Goal: Task Accomplishment & Management: Use online tool/utility

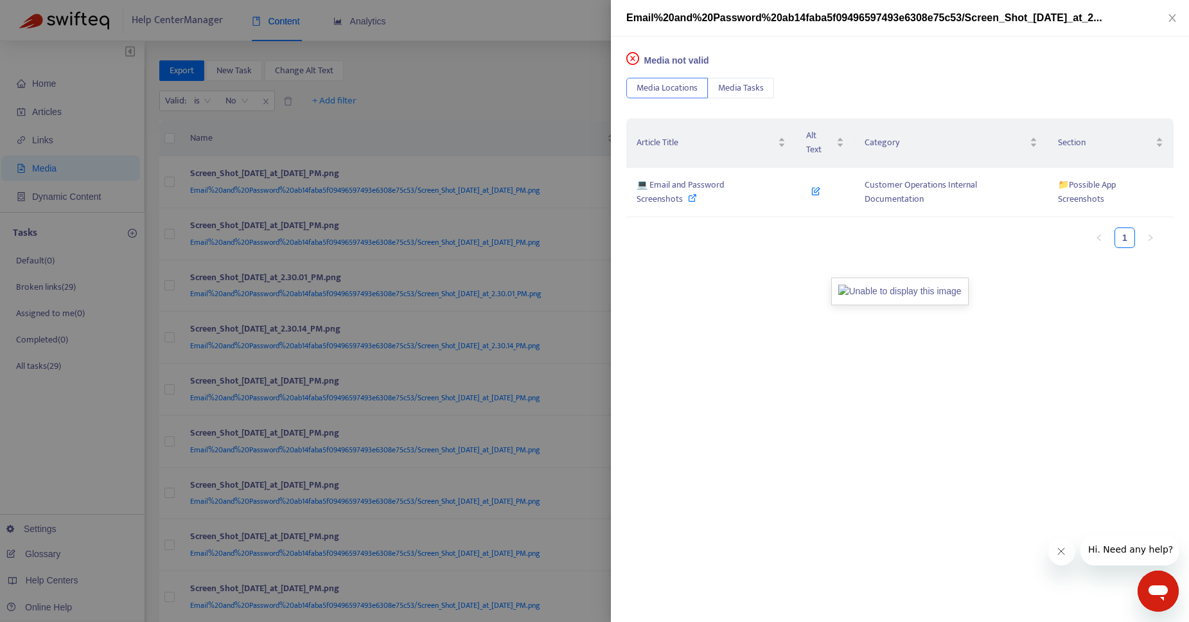
click at [939, 423] on div "Media not valid Media Locations Media Tasks Article Title Alt Text Category Sec…" at bounding box center [900, 329] width 578 height 585
click at [631, 57] on icon "close-circle" at bounding box center [632, 58] width 5 height 5
click at [527, 61] on div at bounding box center [594, 311] width 1189 height 622
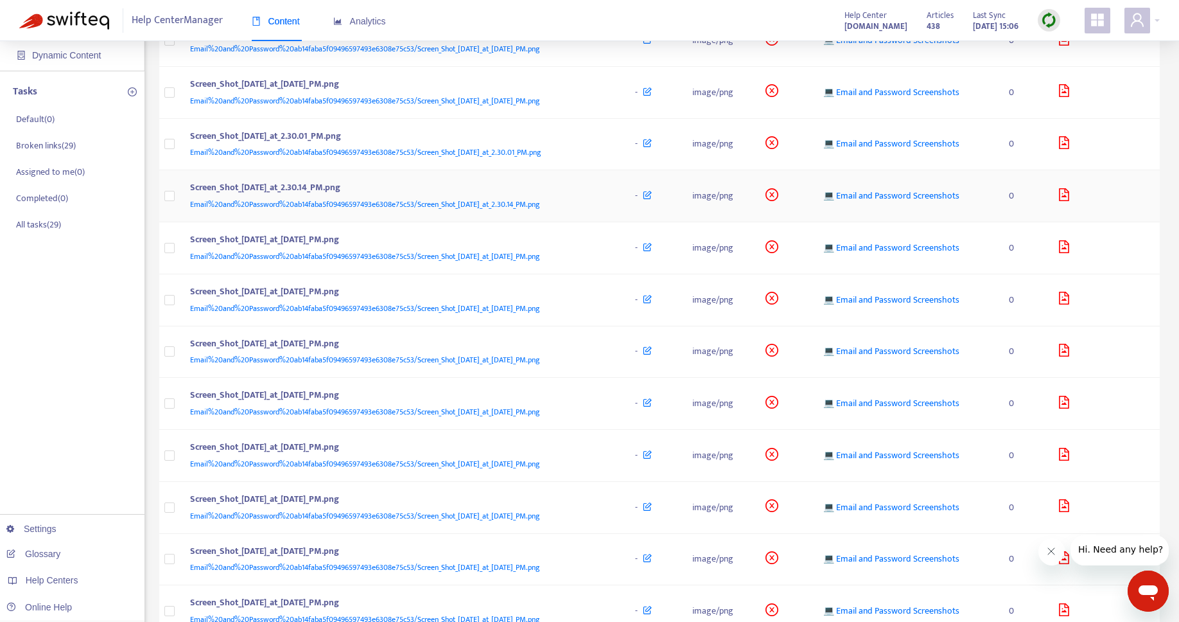
scroll to position [384, 0]
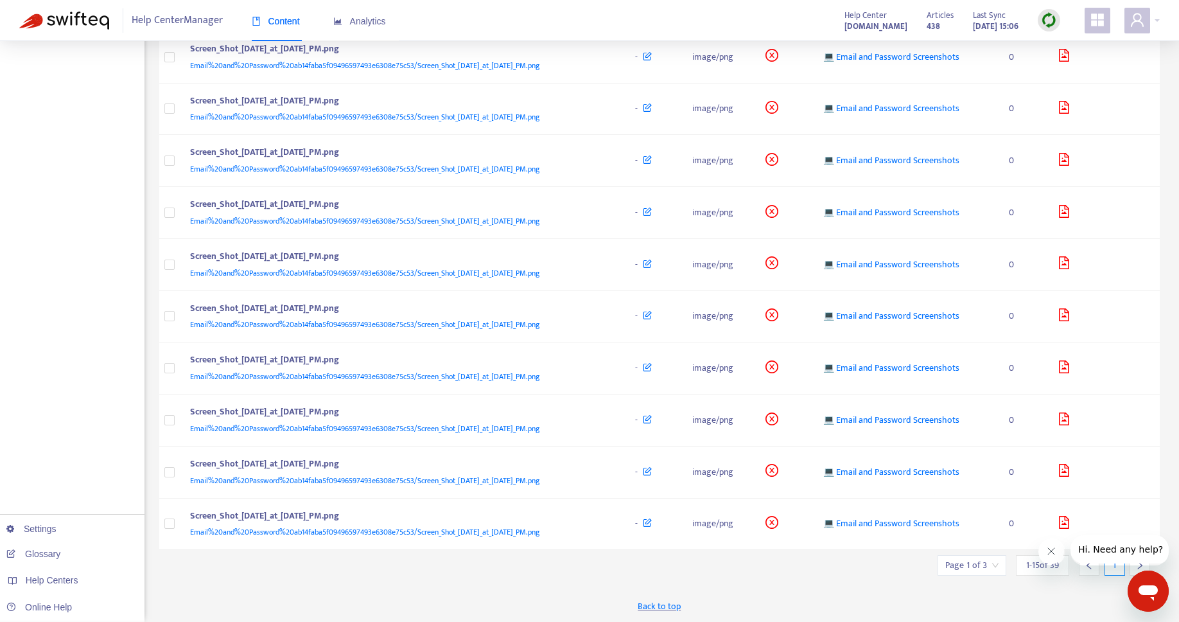
click at [977, 563] on input "search" at bounding box center [971, 565] width 53 height 19
click at [920, 599] on div "Back to top" at bounding box center [659, 606] width 1001 height 32
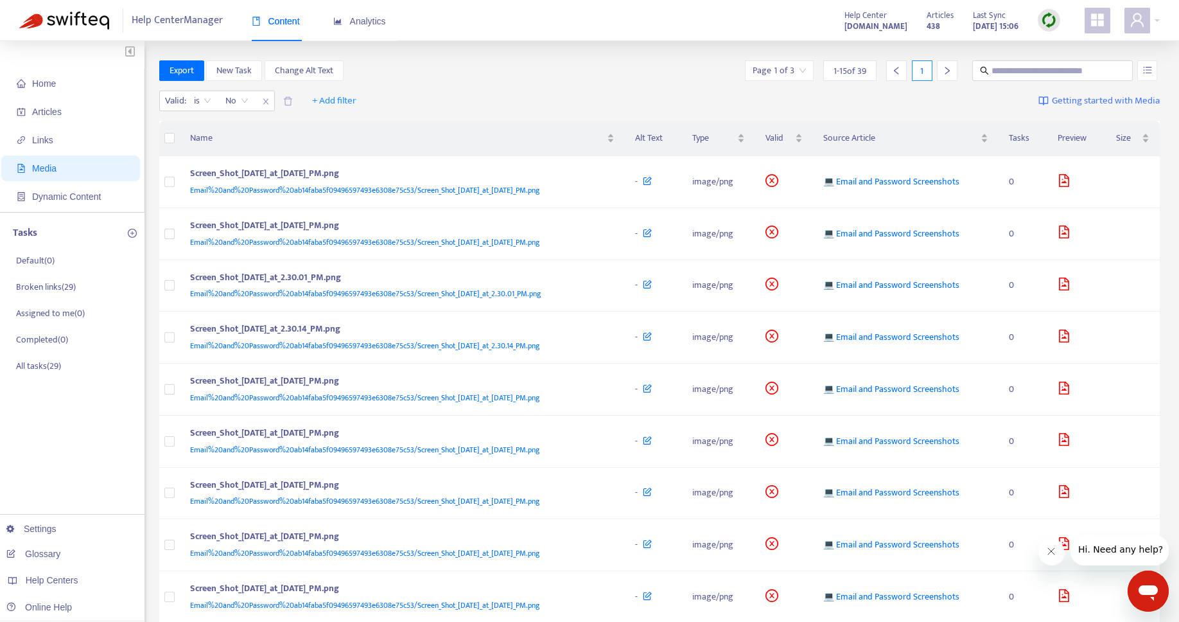
click at [939, 71] on div at bounding box center [947, 70] width 21 height 21
click at [951, 74] on icon "right" at bounding box center [947, 70] width 9 height 9
click at [84, 76] on span "Home" at bounding box center [73, 84] width 113 height 26
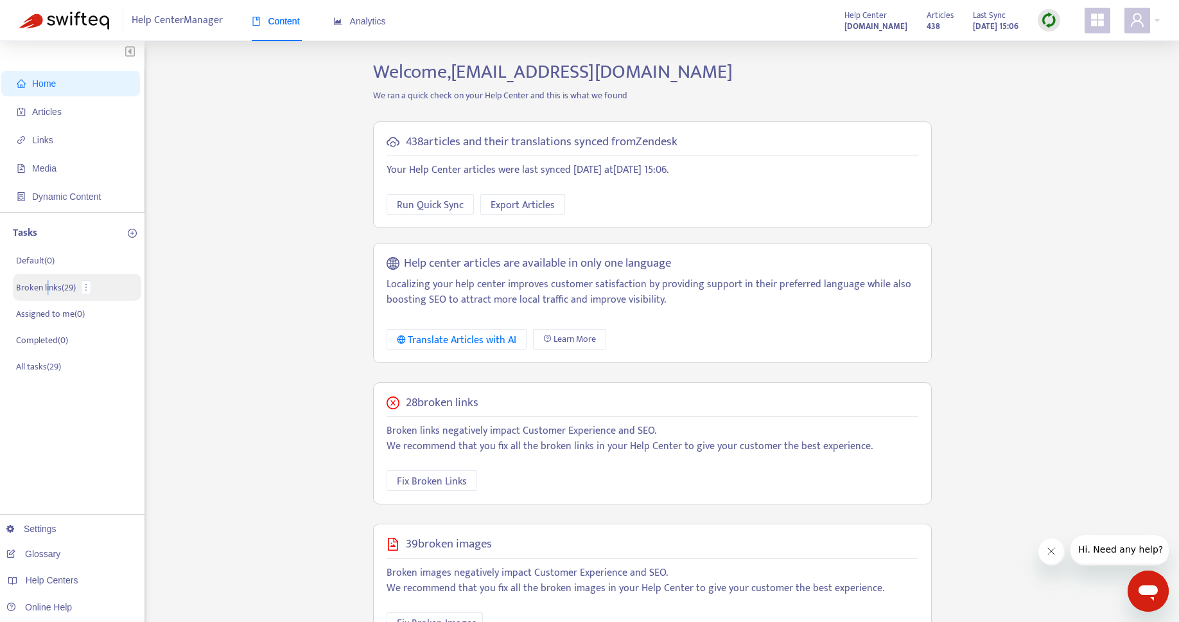
click at [48, 287] on p "Broken links ( 29 )" at bounding box center [46, 287] width 60 height 13
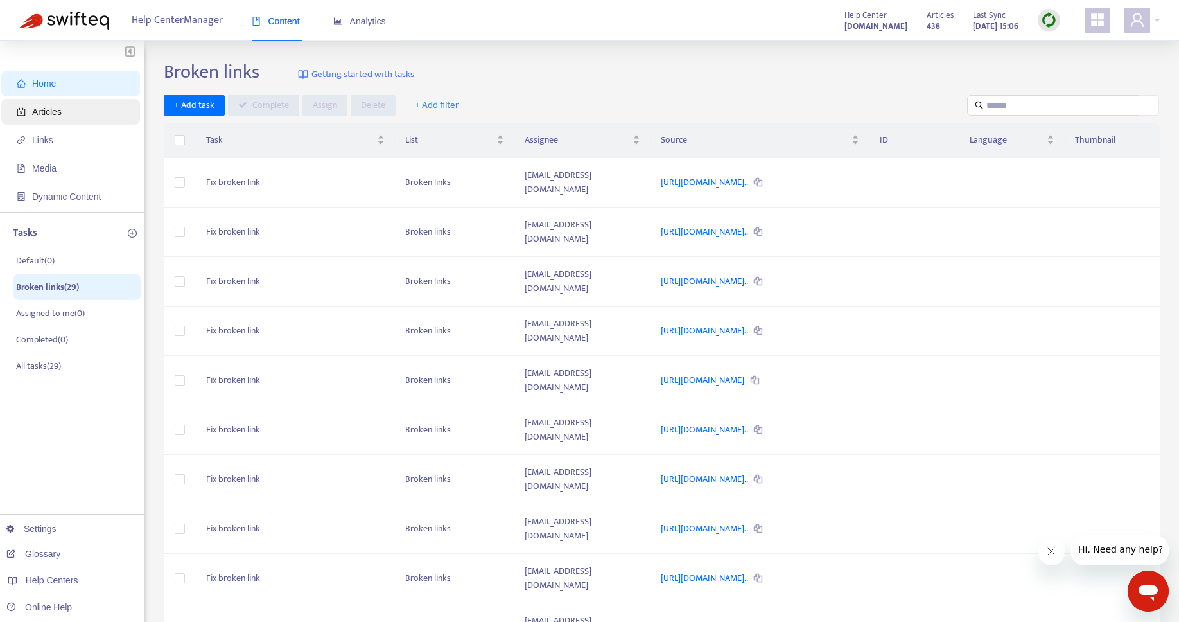
click at [73, 103] on span "Articles" at bounding box center [73, 112] width 113 height 26
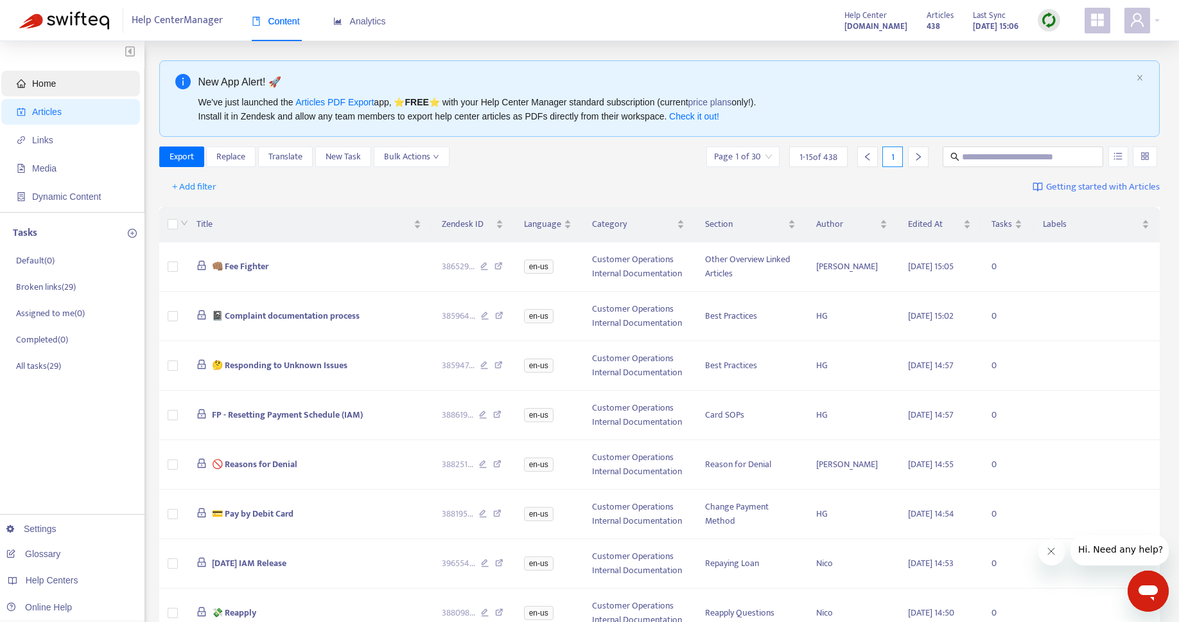
click at [53, 76] on span "Home" at bounding box center [73, 84] width 113 height 26
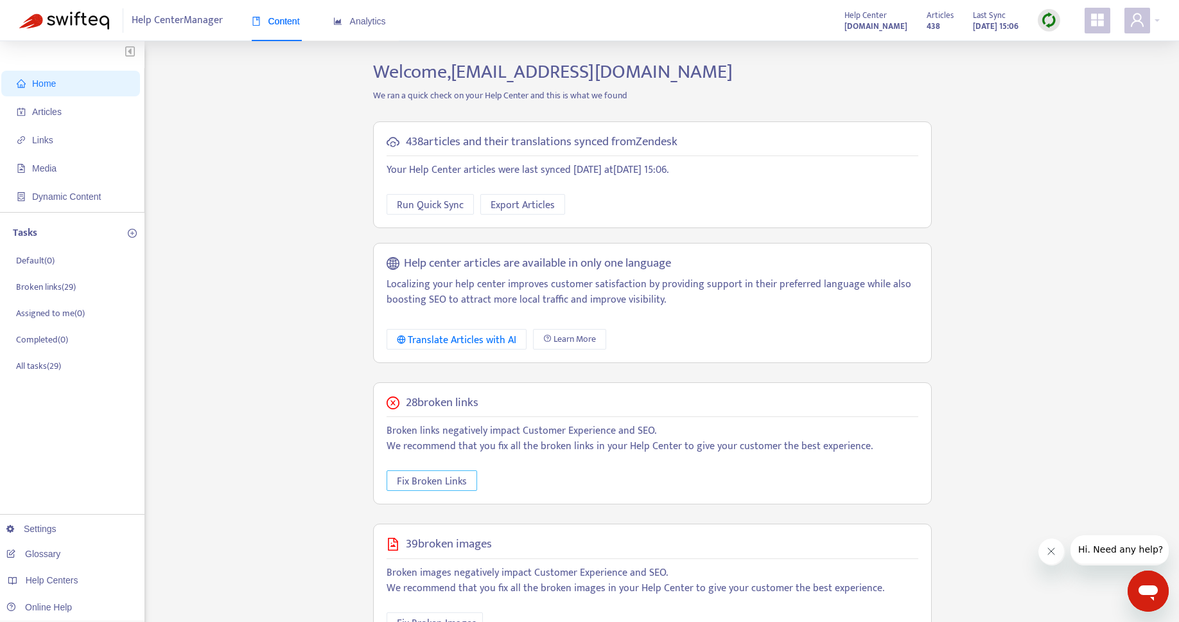
click at [421, 480] on span "Fix Broken Links" at bounding box center [432, 481] width 70 height 16
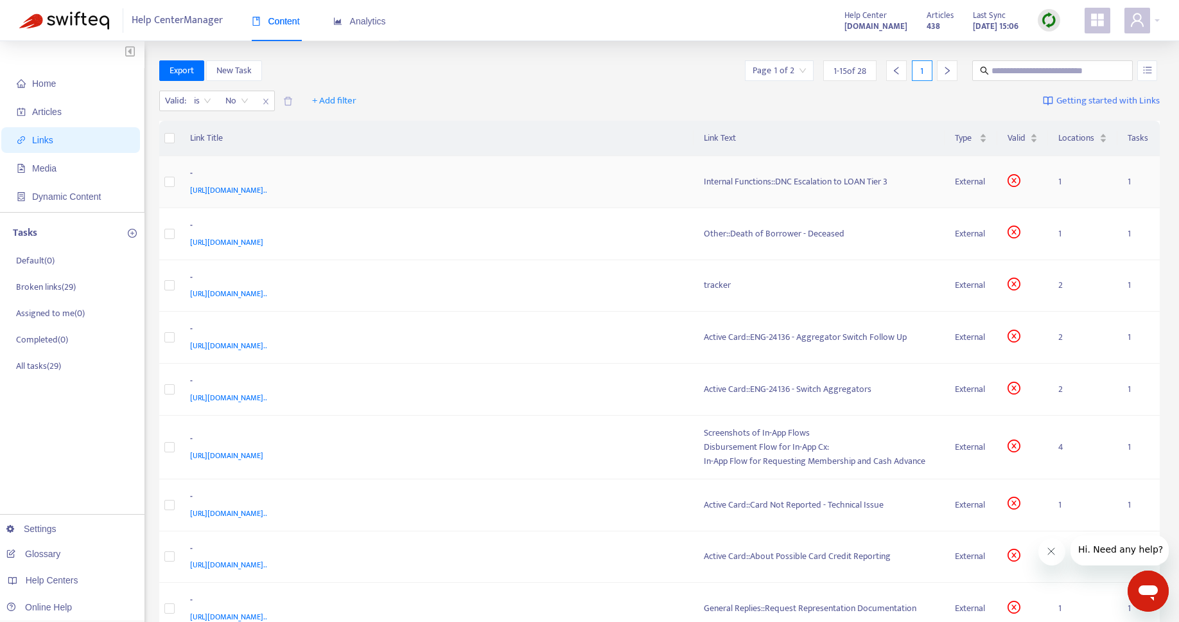
click at [835, 178] on div "Internal Functions::DNC Escalation to LOAN Tier 3" at bounding box center [819, 182] width 231 height 14
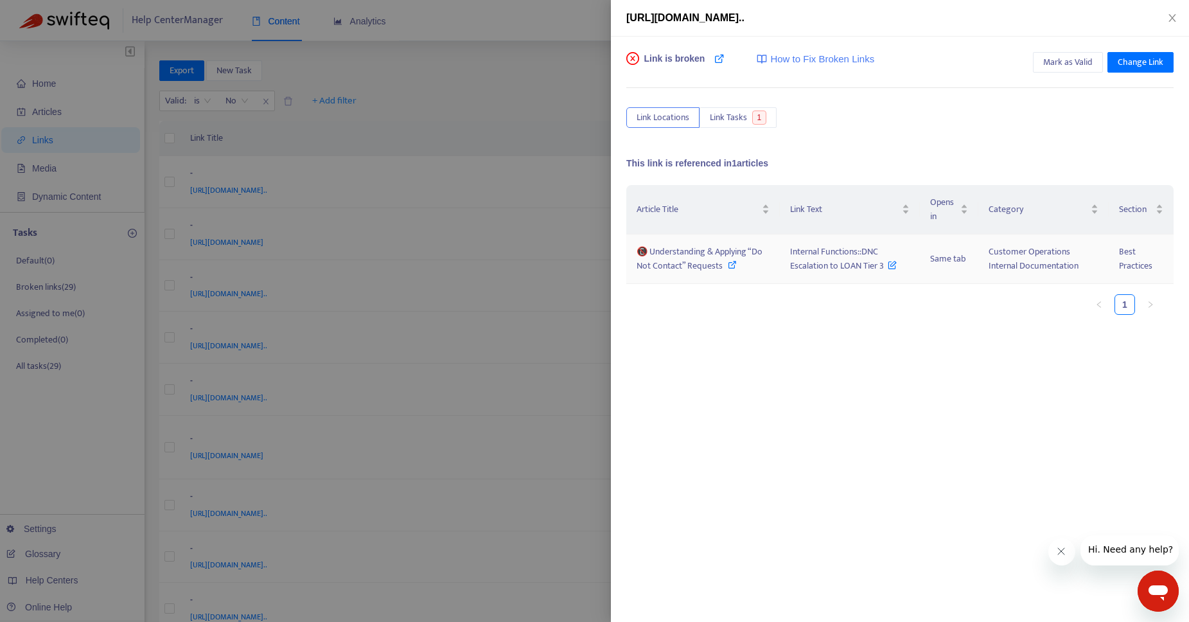
click at [728, 268] on icon at bounding box center [732, 264] width 9 height 9
click at [497, 84] on div at bounding box center [594, 311] width 1189 height 622
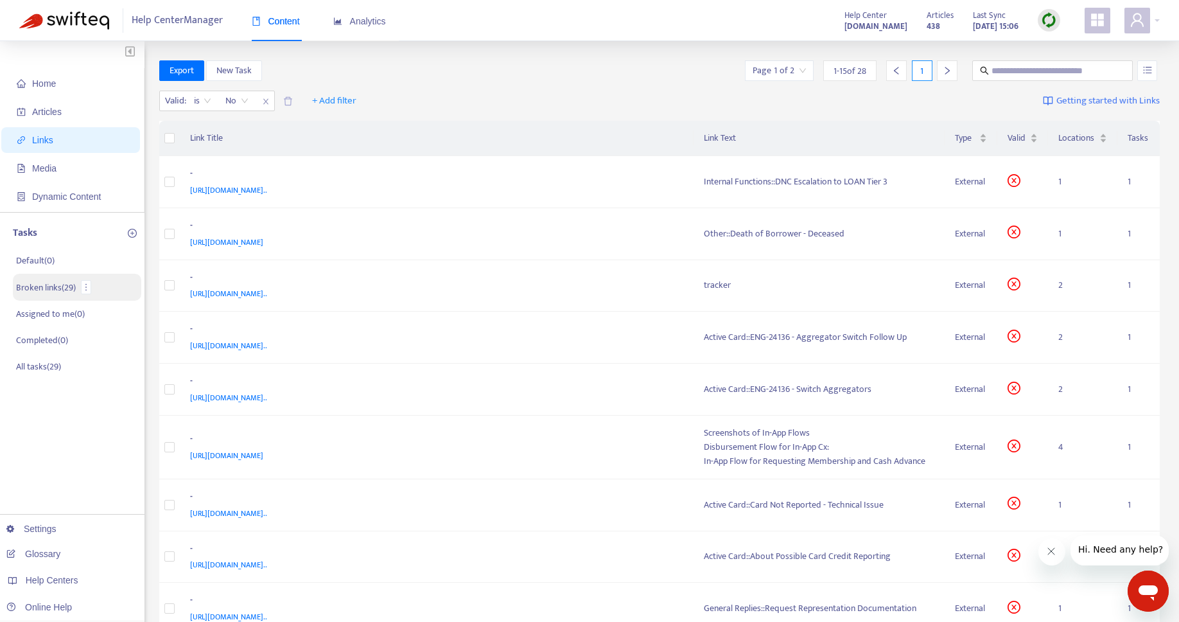
click at [62, 286] on p "Broken links ( 29 )" at bounding box center [46, 287] width 60 height 13
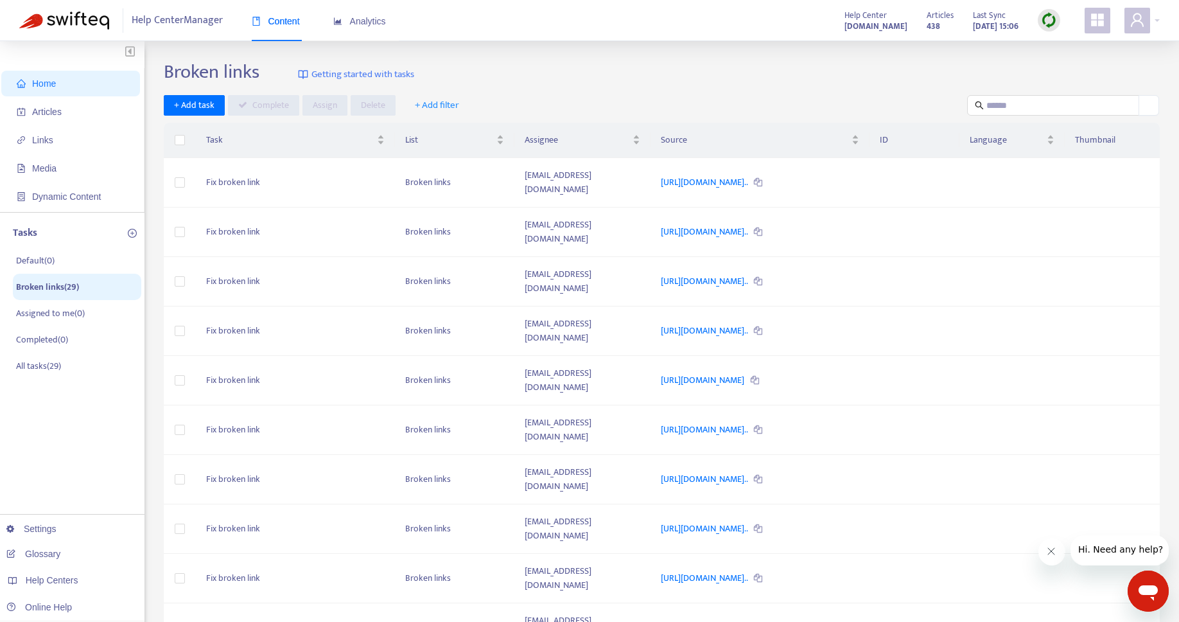
click at [672, 97] on div "+ Add task Complete Assign Delete + Add filter" at bounding box center [662, 105] width 996 height 21
click at [559, 65] on div "Broken links Getting started with tasks" at bounding box center [662, 74] width 996 height 28
click at [58, 368] on p "All tasks ( 29 )" at bounding box center [38, 365] width 45 height 13
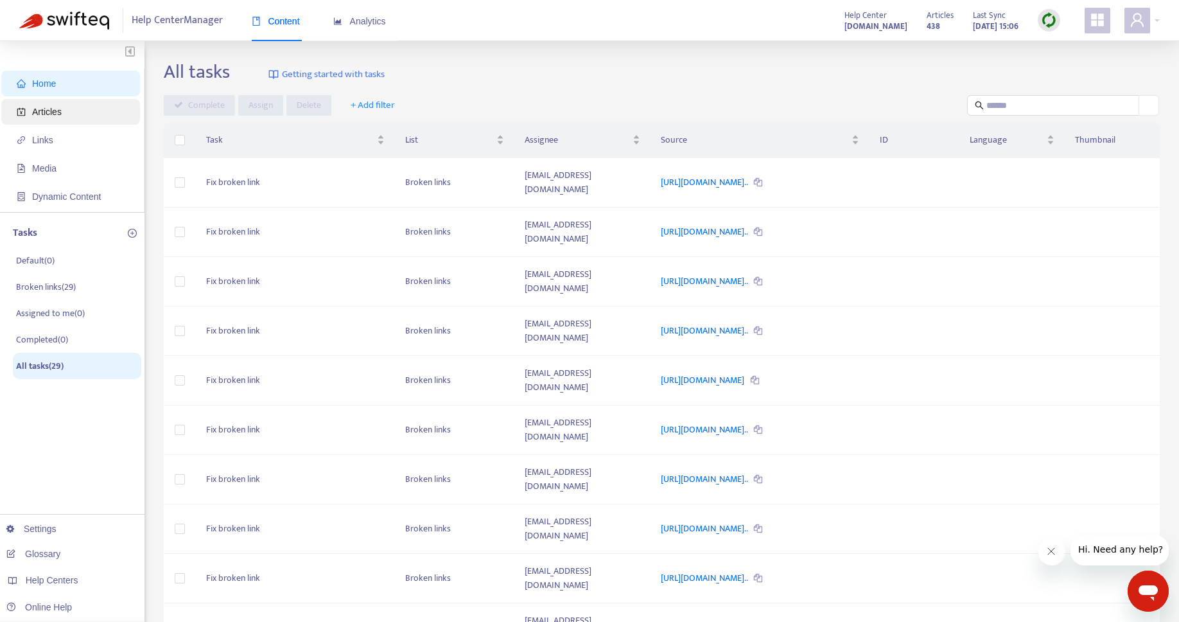
click at [76, 118] on span "Articles" at bounding box center [73, 112] width 113 height 26
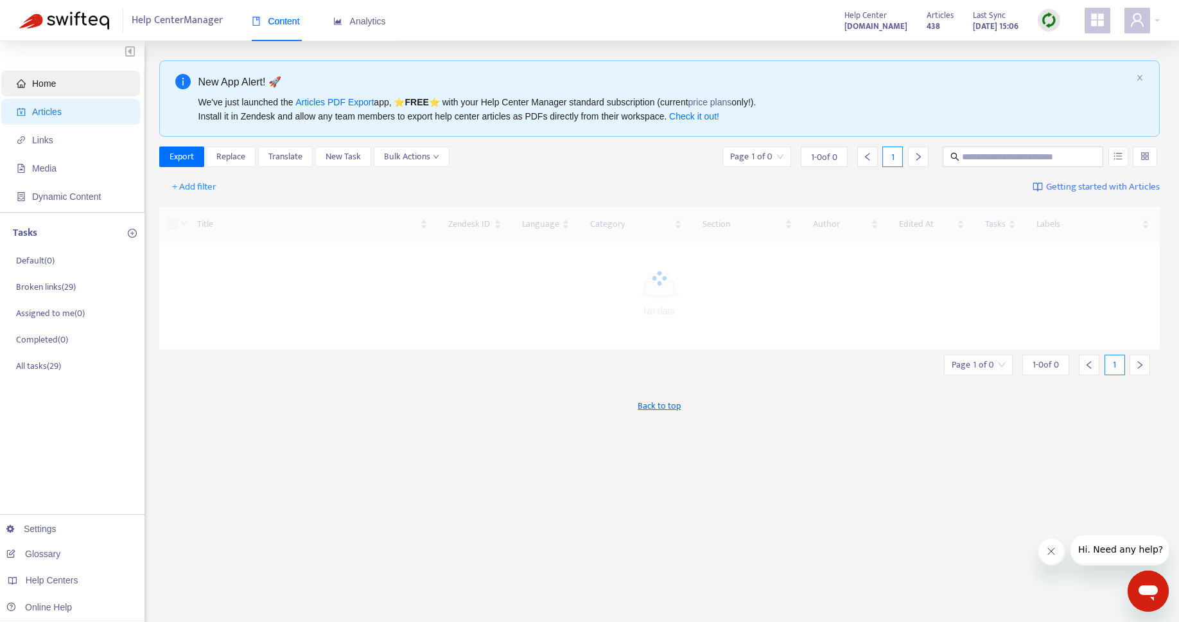
click at [78, 91] on span "Home" at bounding box center [73, 84] width 113 height 26
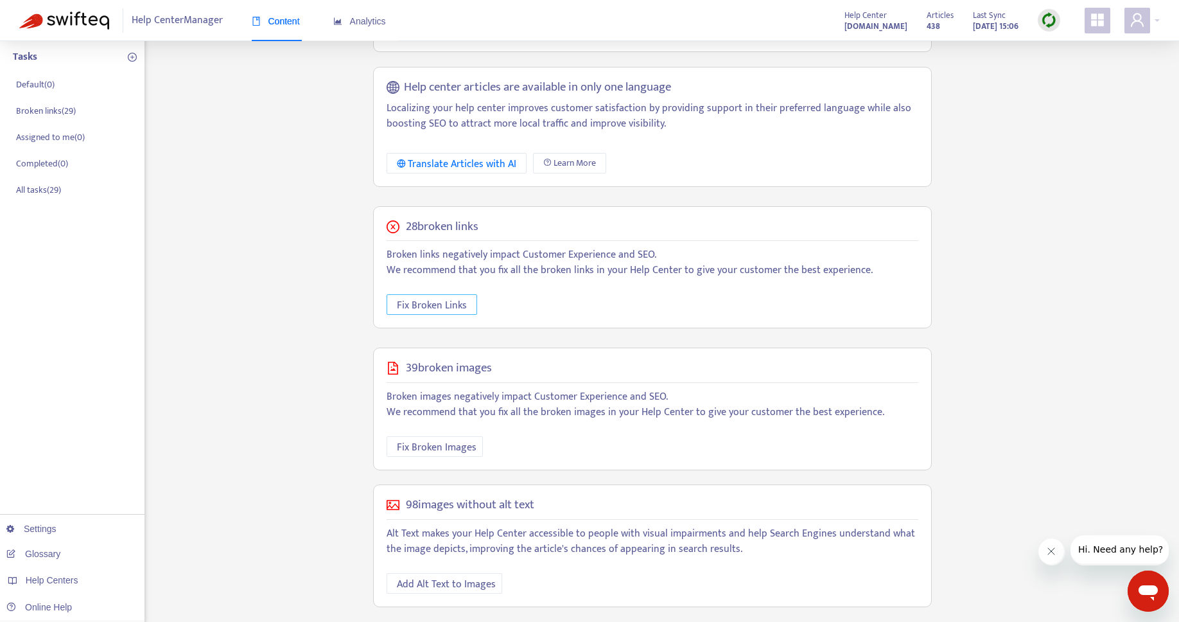
scroll to position [190, 0]
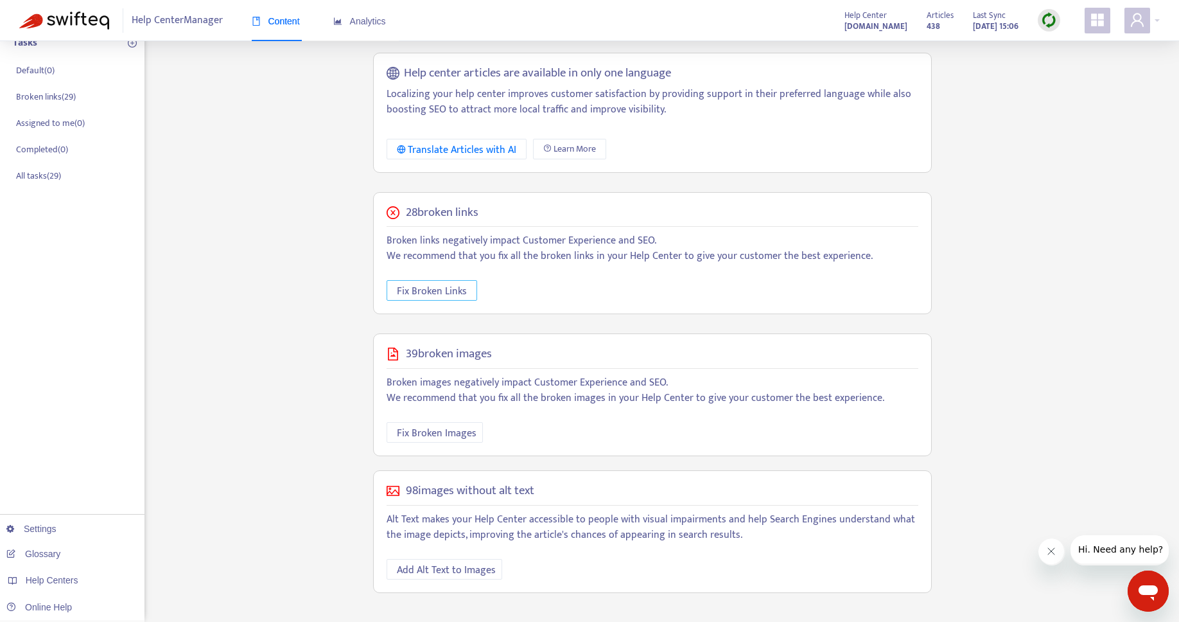
click at [448, 286] on span "Fix Broken Links" at bounding box center [432, 291] width 70 height 16
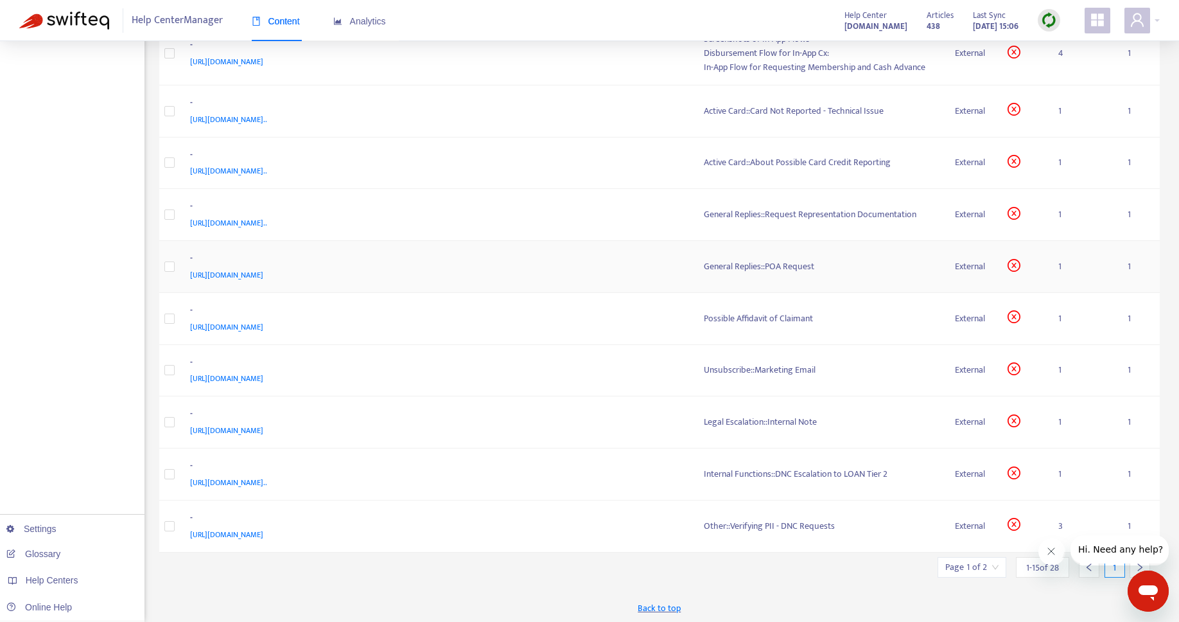
scroll to position [396, 0]
click at [766, 371] on div "Unsubscribe::Marketing Email" at bounding box center [819, 367] width 231 height 14
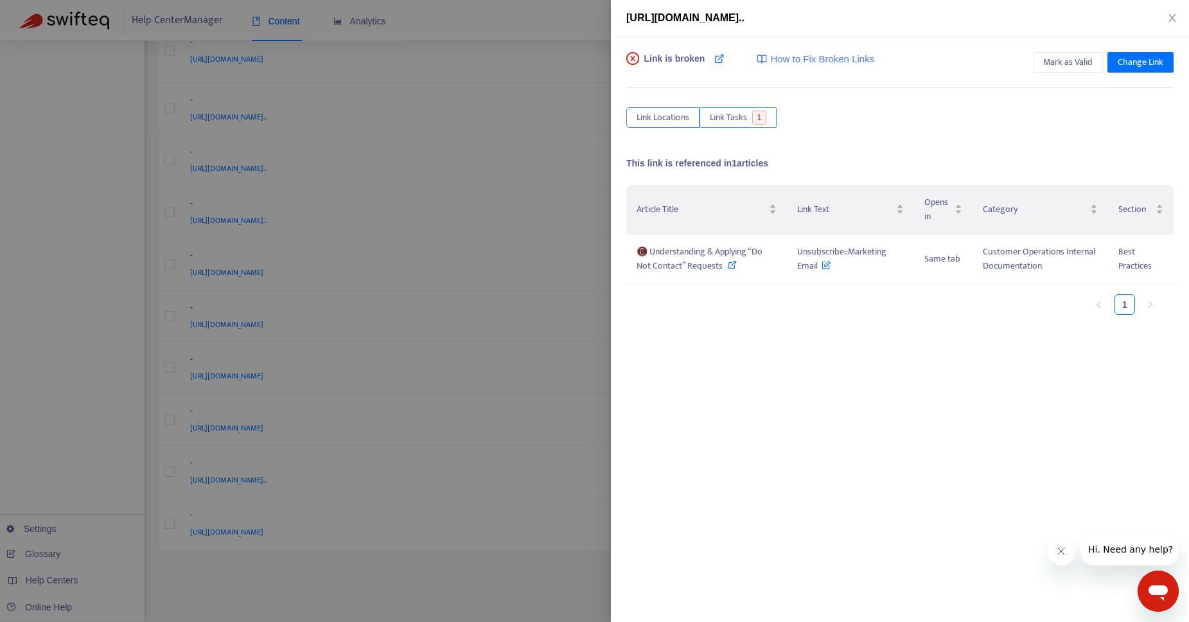
click at [726, 115] on span "Link Tasks" at bounding box center [728, 117] width 37 height 14
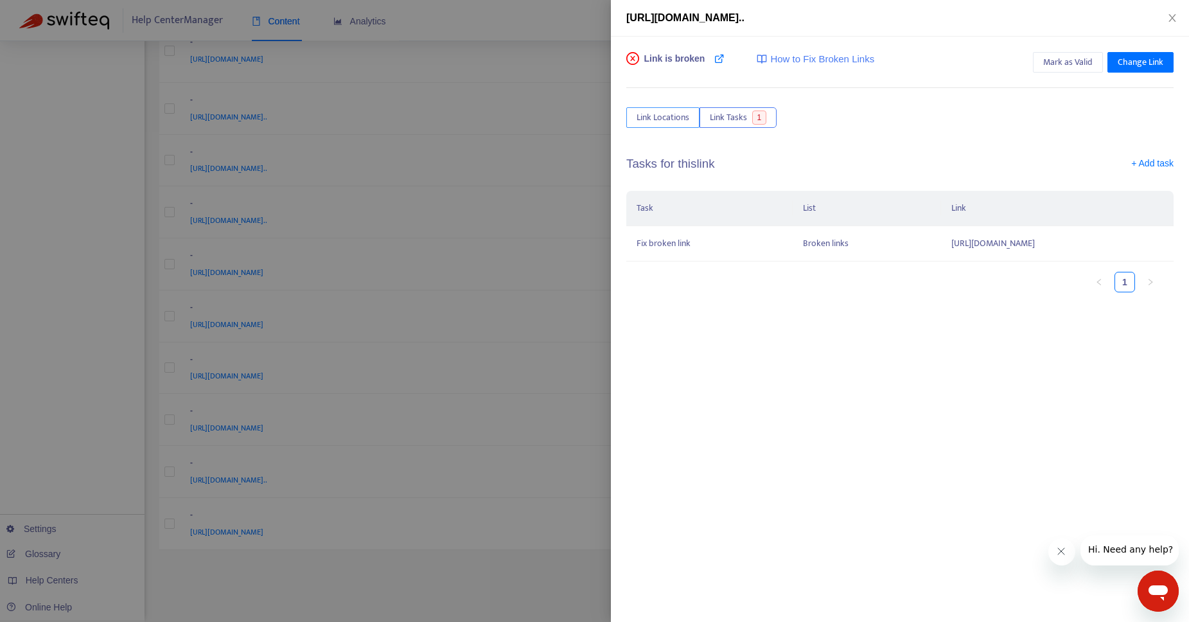
click at [651, 114] on span "Link Locations" at bounding box center [663, 117] width 53 height 14
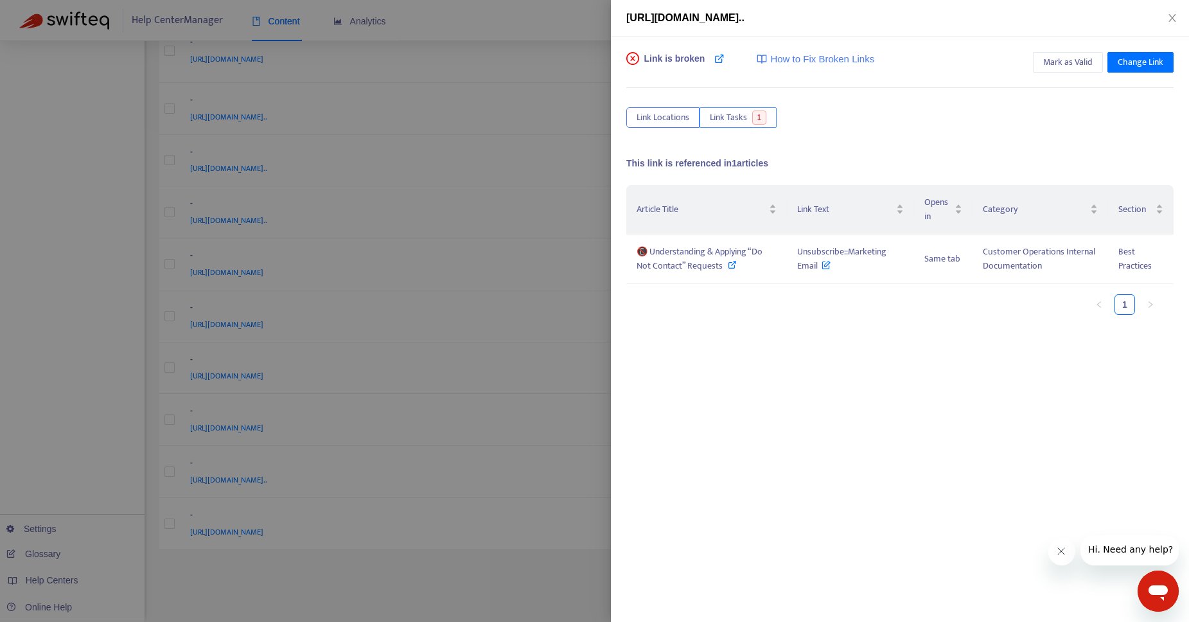
click at [733, 125] on button "Link Tasks 1" at bounding box center [737, 117] width 77 height 21
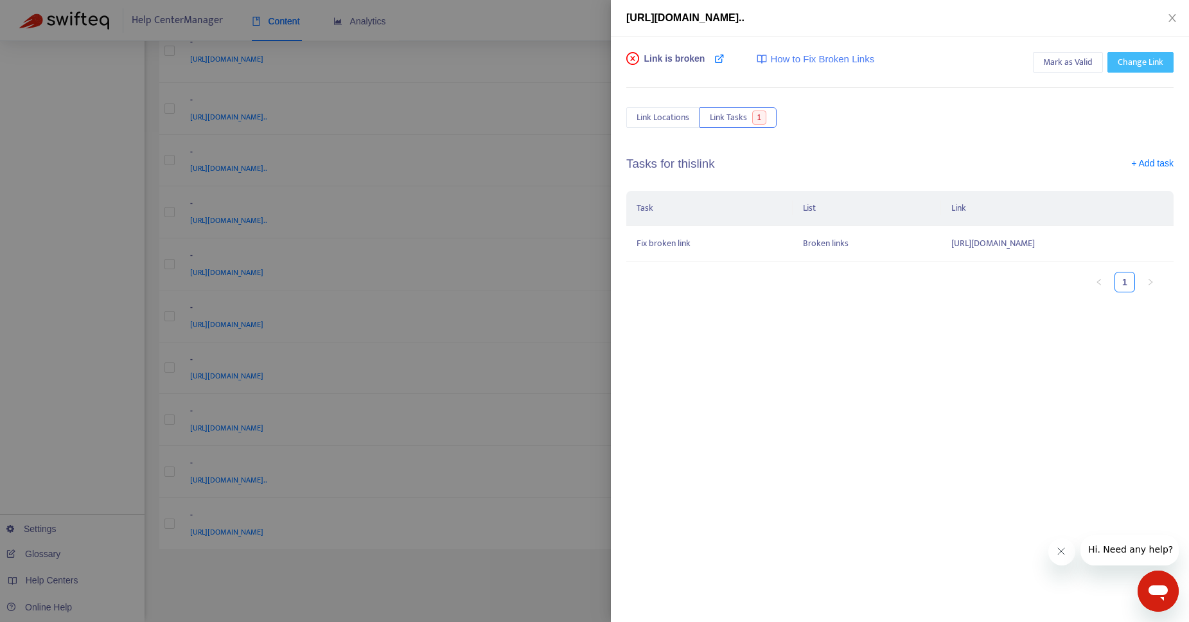
click at [1128, 66] on span "Change Link" at bounding box center [1141, 62] width 46 height 14
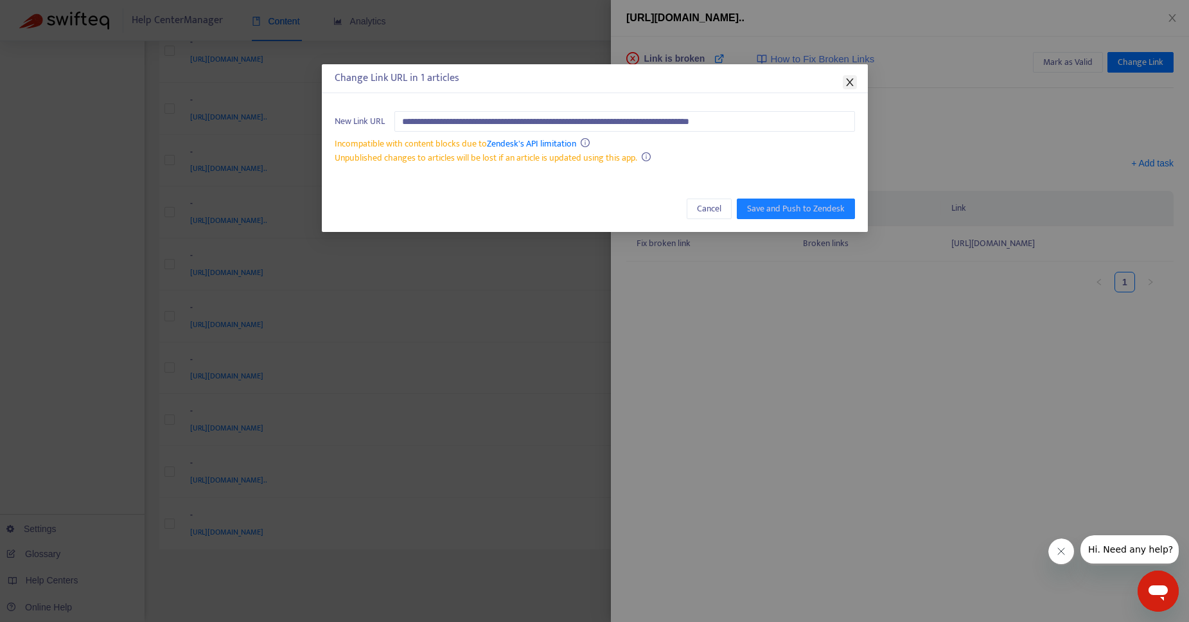
click at [849, 83] on icon "close" at bounding box center [850, 82] width 10 height 10
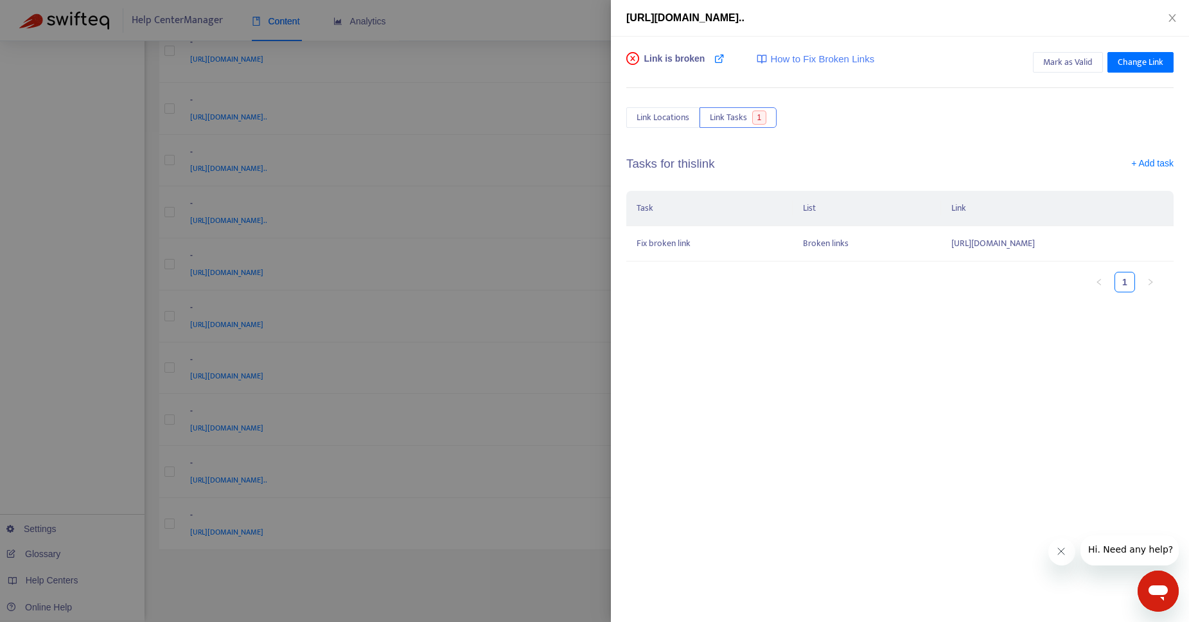
click at [842, 62] on span "How to Fix Broken Links" at bounding box center [822, 59] width 104 height 15
click at [725, 62] on icon at bounding box center [719, 58] width 10 height 10
click at [793, 245] on td "Broken links" at bounding box center [867, 243] width 148 height 35
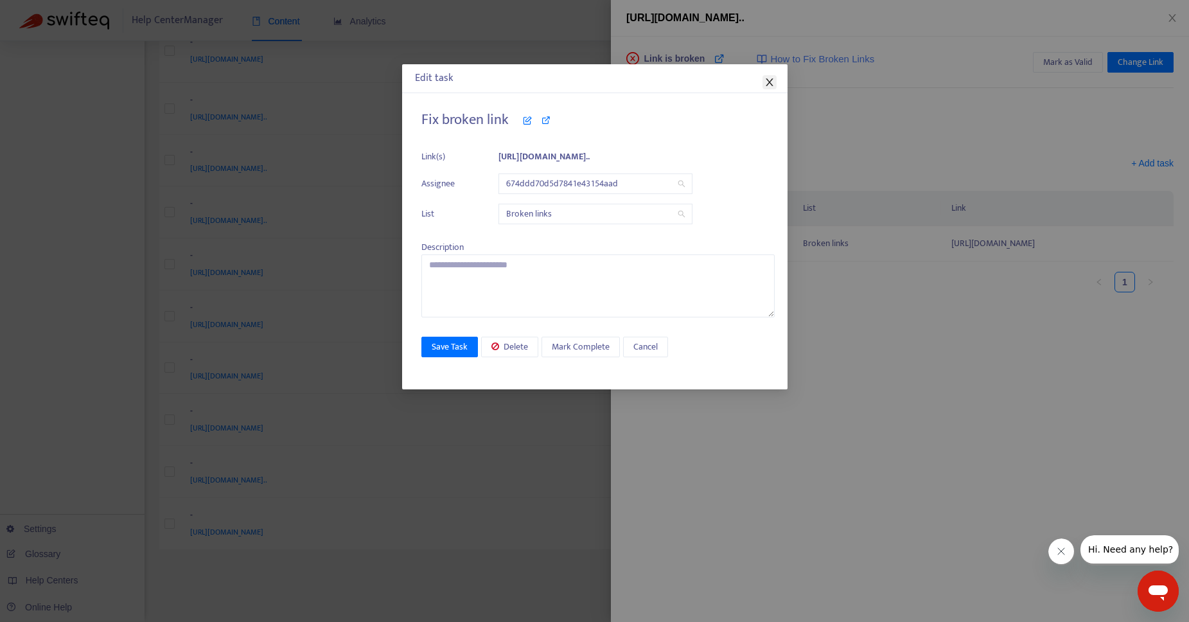
click at [769, 86] on icon "close" at bounding box center [769, 82] width 10 height 10
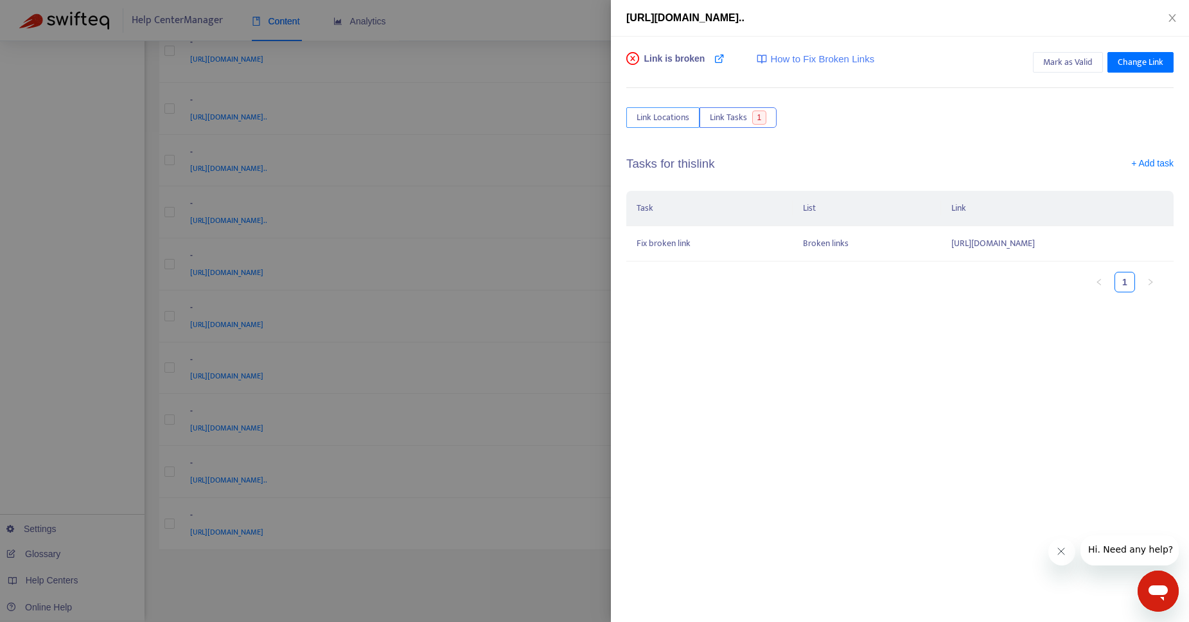
click at [662, 123] on span "Link Locations" at bounding box center [663, 117] width 53 height 14
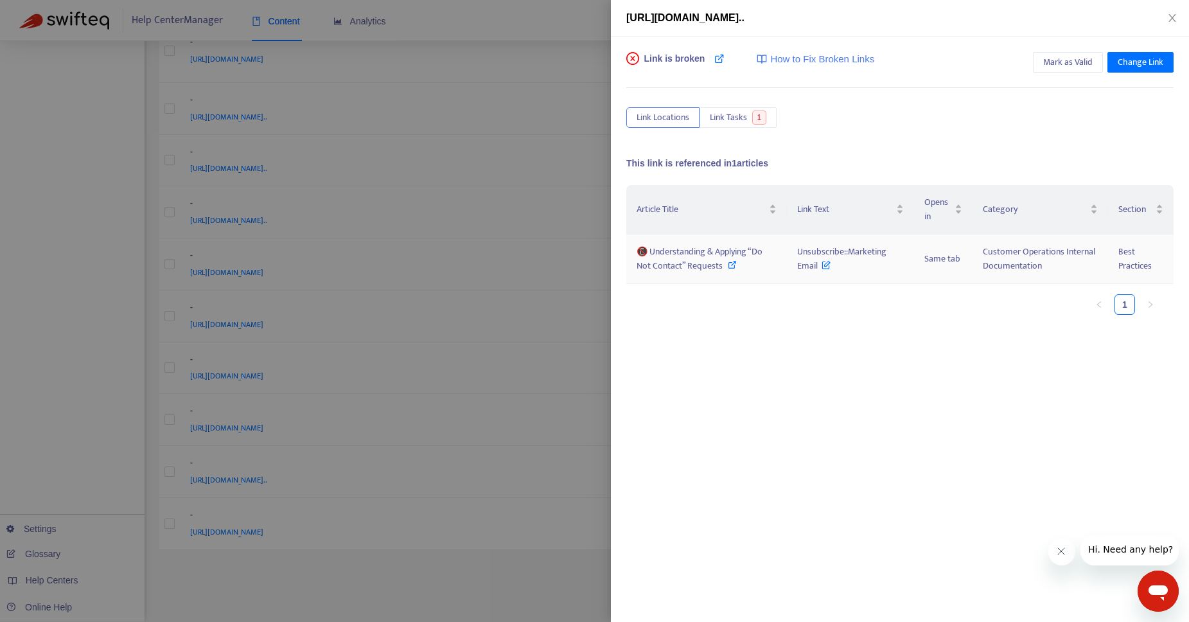
click at [732, 263] on icon at bounding box center [732, 264] width 9 height 9
click at [68, 142] on div at bounding box center [594, 311] width 1189 height 622
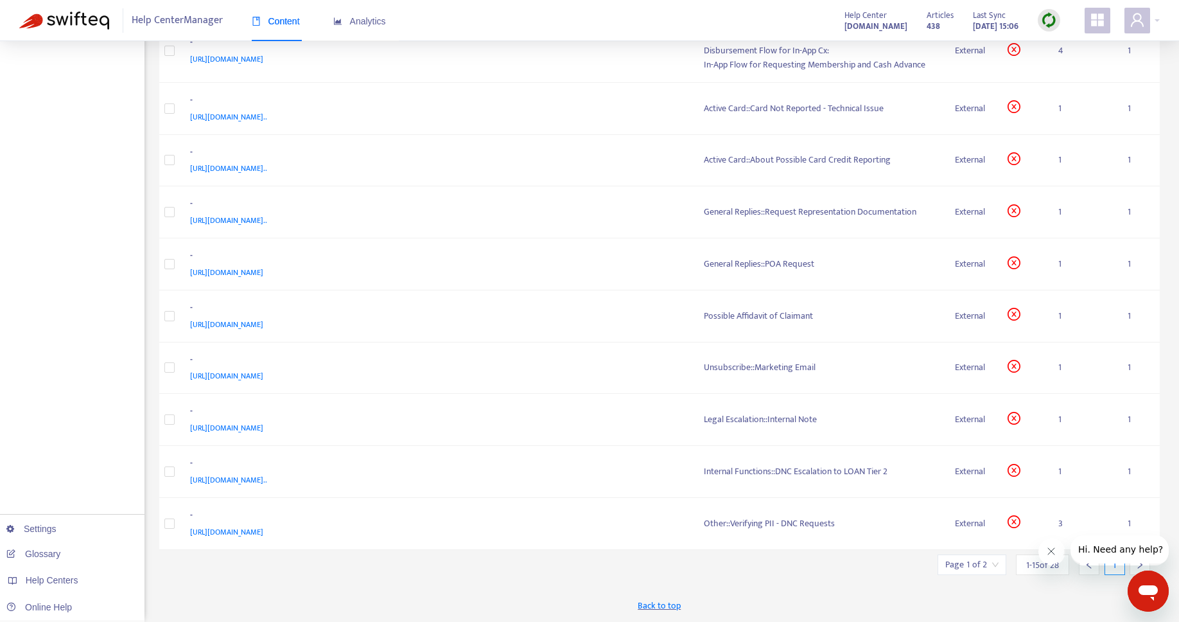
scroll to position [0, 0]
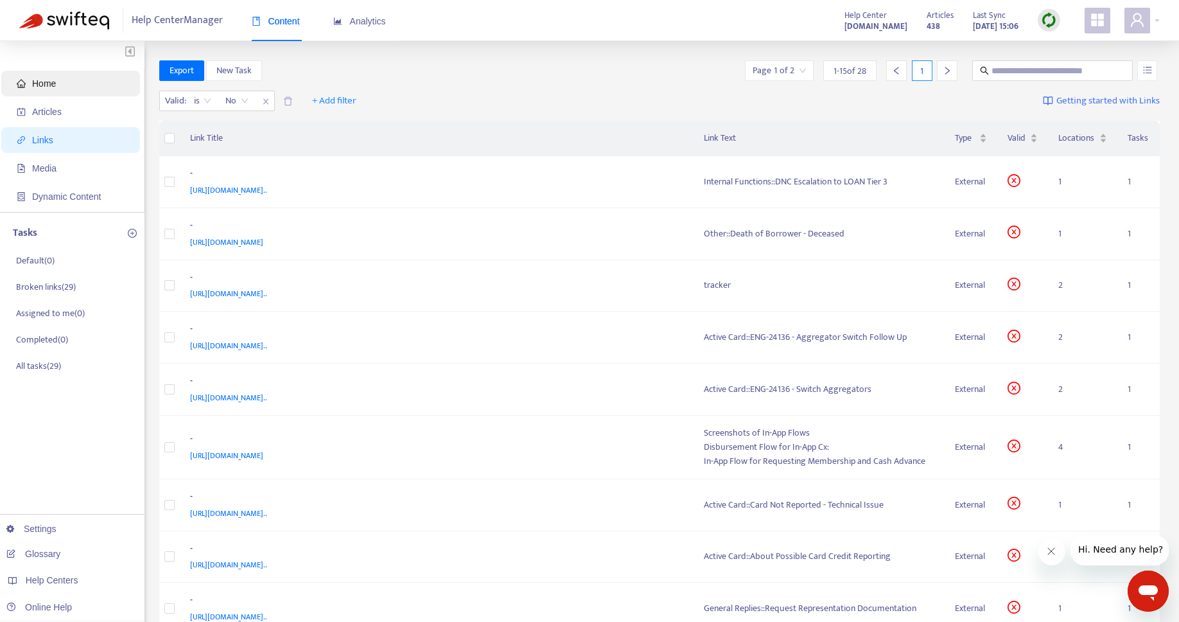
click at [69, 86] on span "Home" at bounding box center [73, 84] width 113 height 26
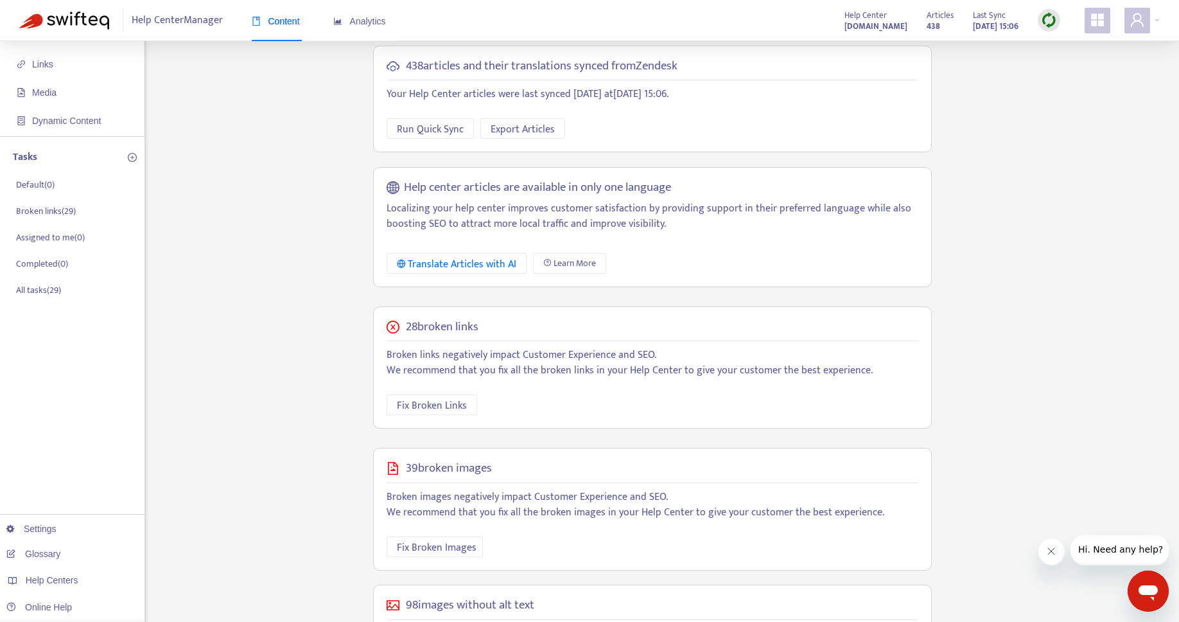
scroll to position [190, 0]
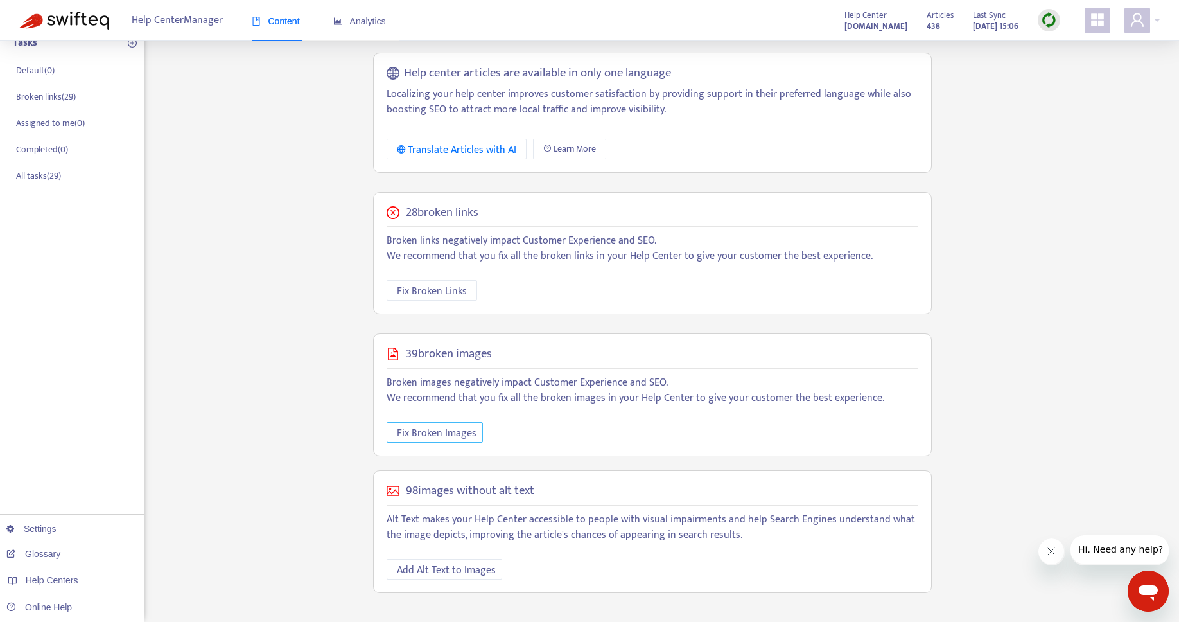
click at [446, 428] on span "Fix Broken Images" at bounding box center [437, 433] width 80 height 16
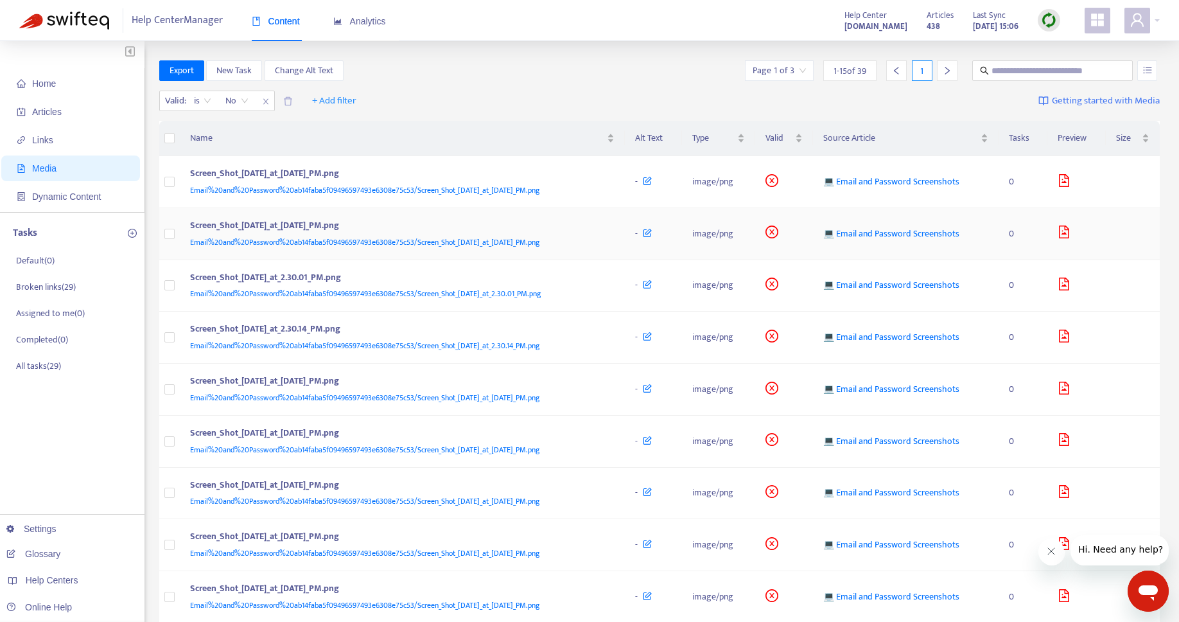
click at [932, 233] on span "💻 Email and Password Screenshots" at bounding box center [891, 233] width 136 height 15
